Goal: Go to known website: Go to known website

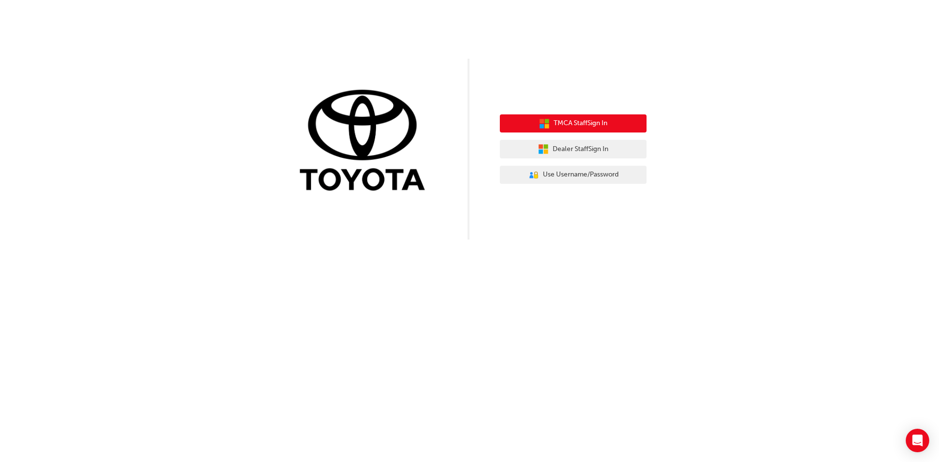
click at [533, 128] on button "TMCA Staff Sign In" at bounding box center [573, 123] width 147 height 19
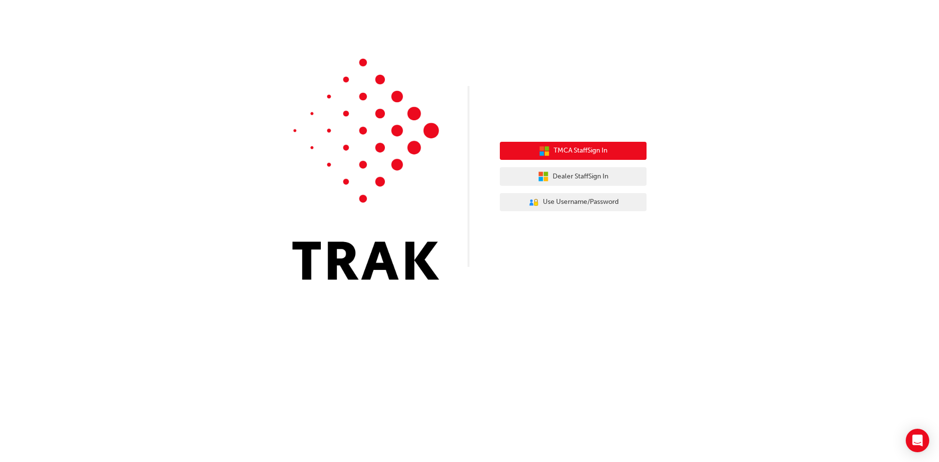
click at [527, 153] on button "TMCA Staff Sign In" at bounding box center [573, 151] width 147 height 19
